Goal: Find contact information: Find contact information

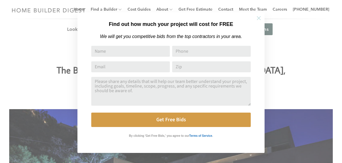
click at [258, 17] on icon at bounding box center [259, 18] width 4 height 4
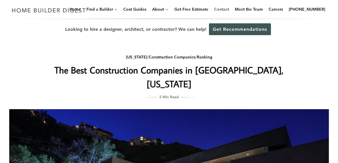
click at [229, 9] on link "Contact" at bounding box center [221, 9] width 20 height 18
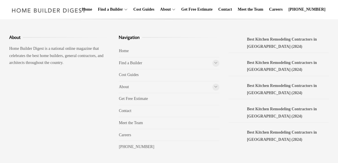
scroll to position [396, 0]
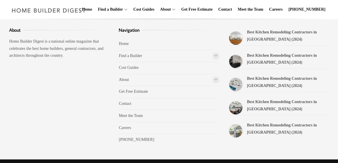
click at [200, 92] on li "Get Free Estimate" at bounding box center [169, 92] width 100 height 12
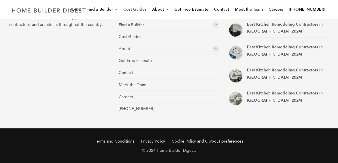
scroll to position [428, 0]
